Goal: Task Accomplishment & Management: Manage account settings

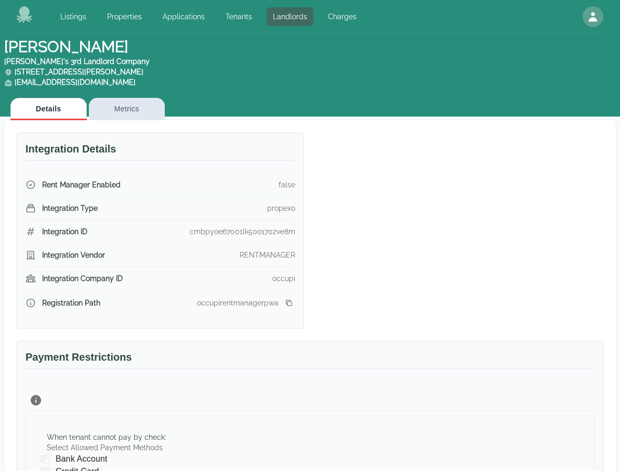
click at [402, 192] on div "Integration Details Rent Manager Enabled false Integration Type propexo Integra…" at bounding box center [304, 224] width 600 height 208
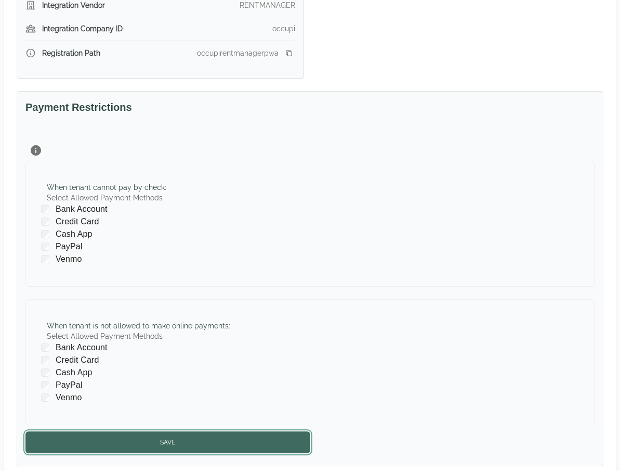
drag, startPoint x: 186, startPoint y: 442, endPoint x: 187, endPoint y: 433, distance: 9.4
click at [185, 441] on button "Save" at bounding box center [167, 442] width 285 height 22
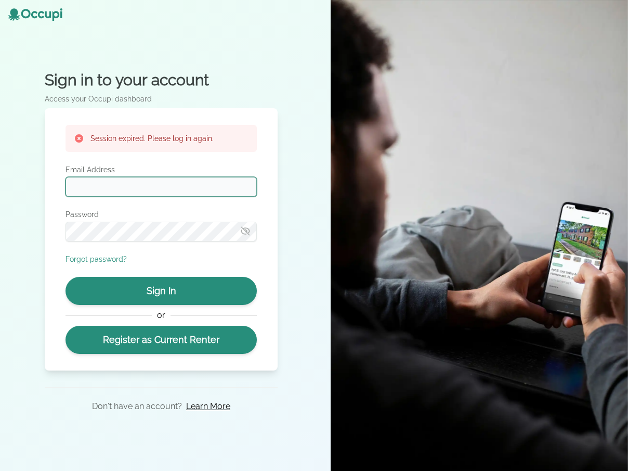
click at [179, 181] on input "Email Address" at bounding box center [161, 187] width 191 height 20
type input "**********"
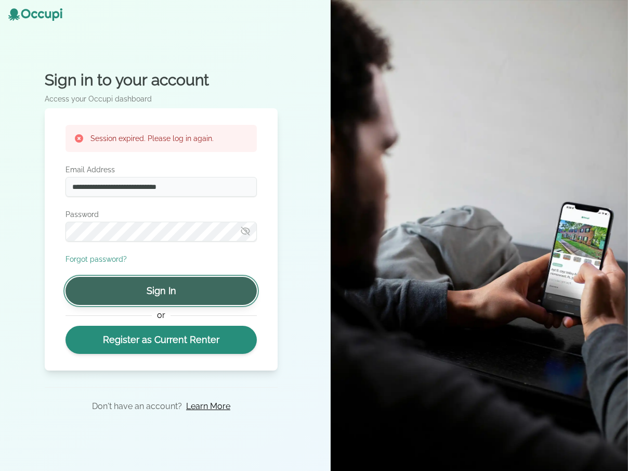
click at [165, 289] on button "Sign In" at bounding box center [161, 291] width 191 height 28
